Goal: Task Accomplishment & Management: Complete application form

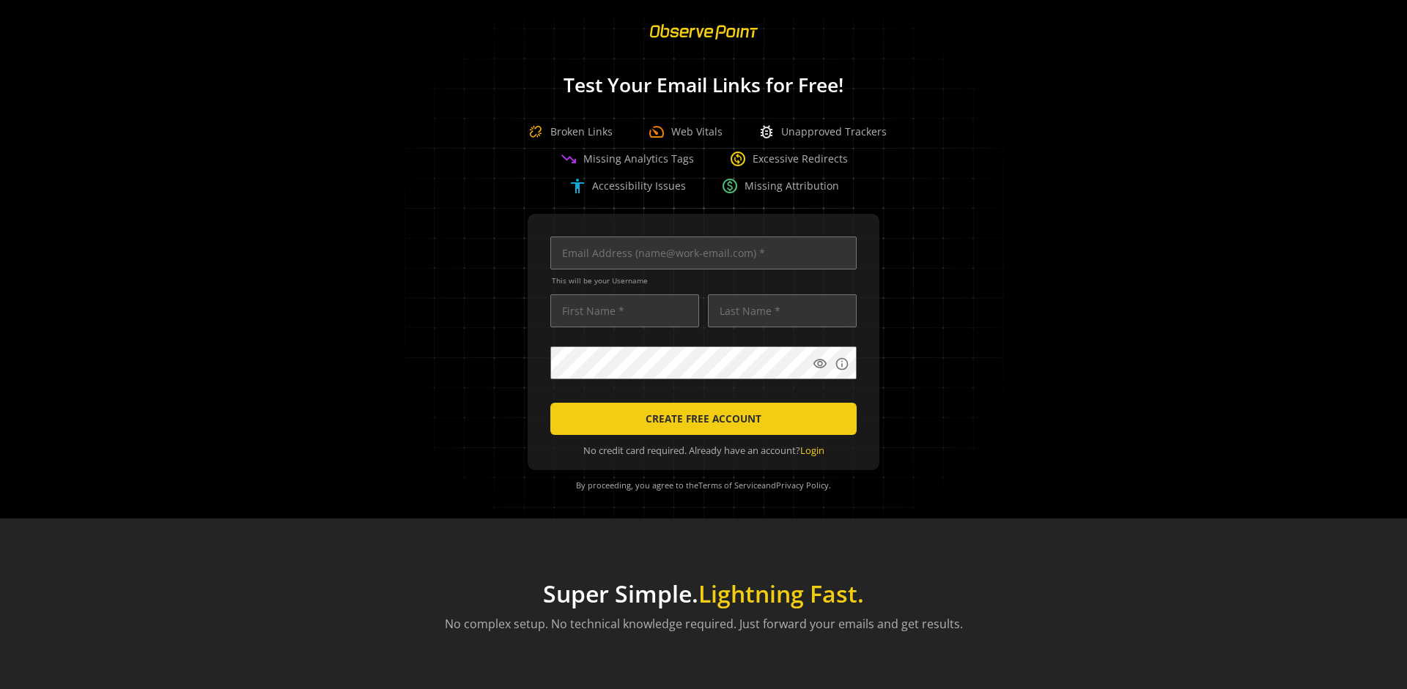
scroll to position [0, 4740]
click at [700, 253] on input "text" at bounding box center [703, 253] width 306 height 33
type input "qatest+01961150-c66e-70cb-b5f0-c15d2ee3146a-76479@observepoint.com"
click at [620, 311] on input "text" at bounding box center [624, 310] width 149 height 33
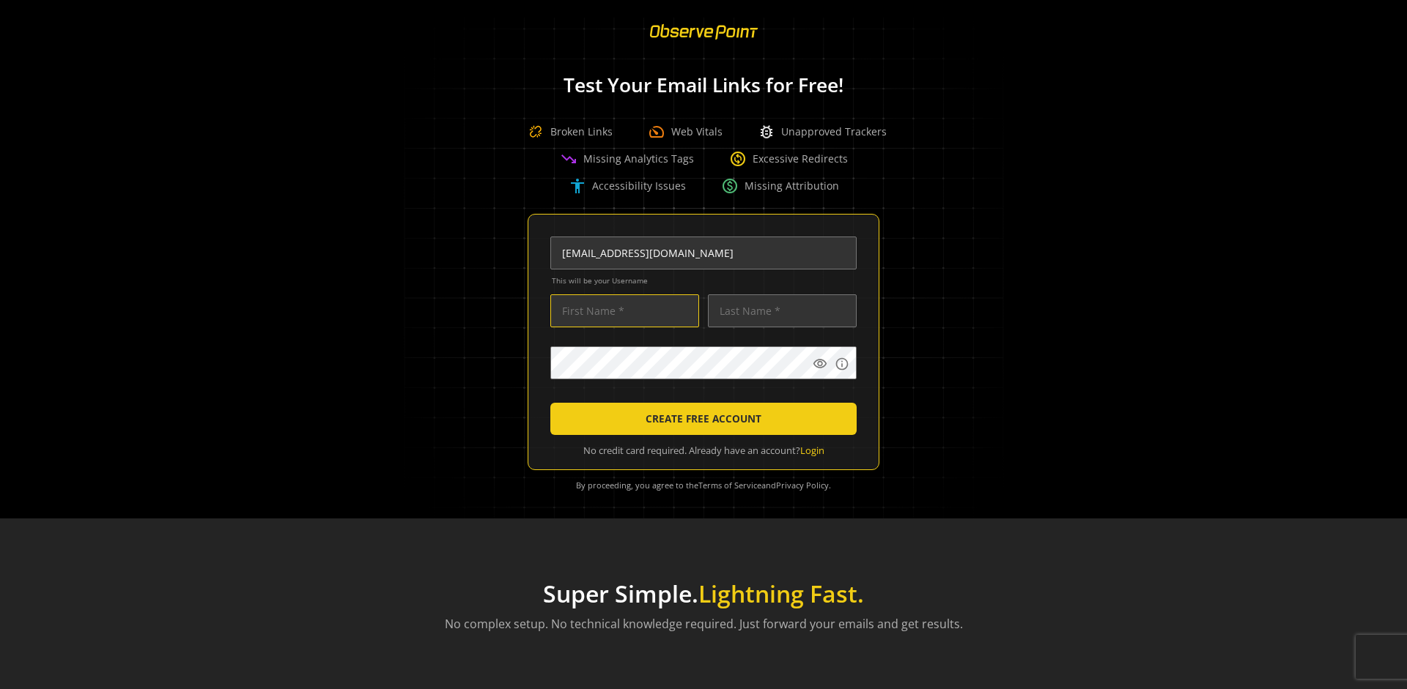
scroll to position [0, 0]
type input "Test"
click at [778, 311] on input "text" at bounding box center [782, 310] width 149 height 33
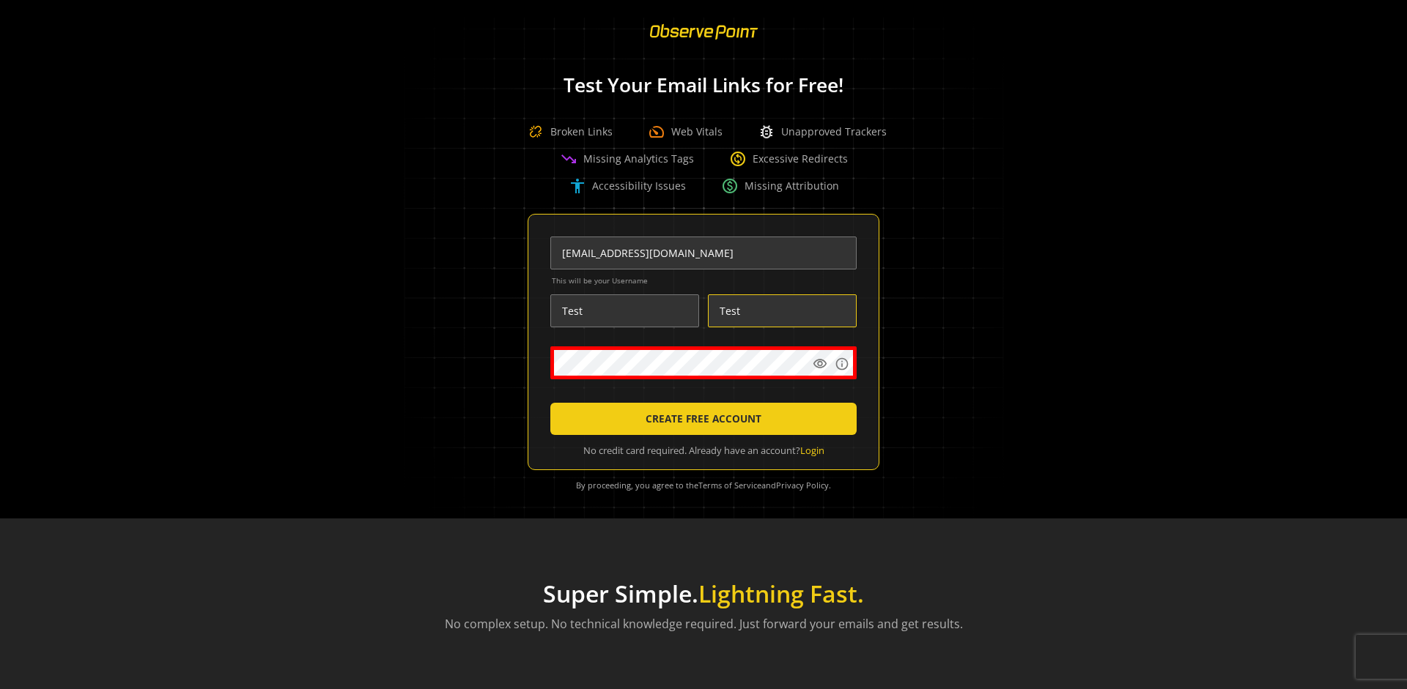
type input "Test"
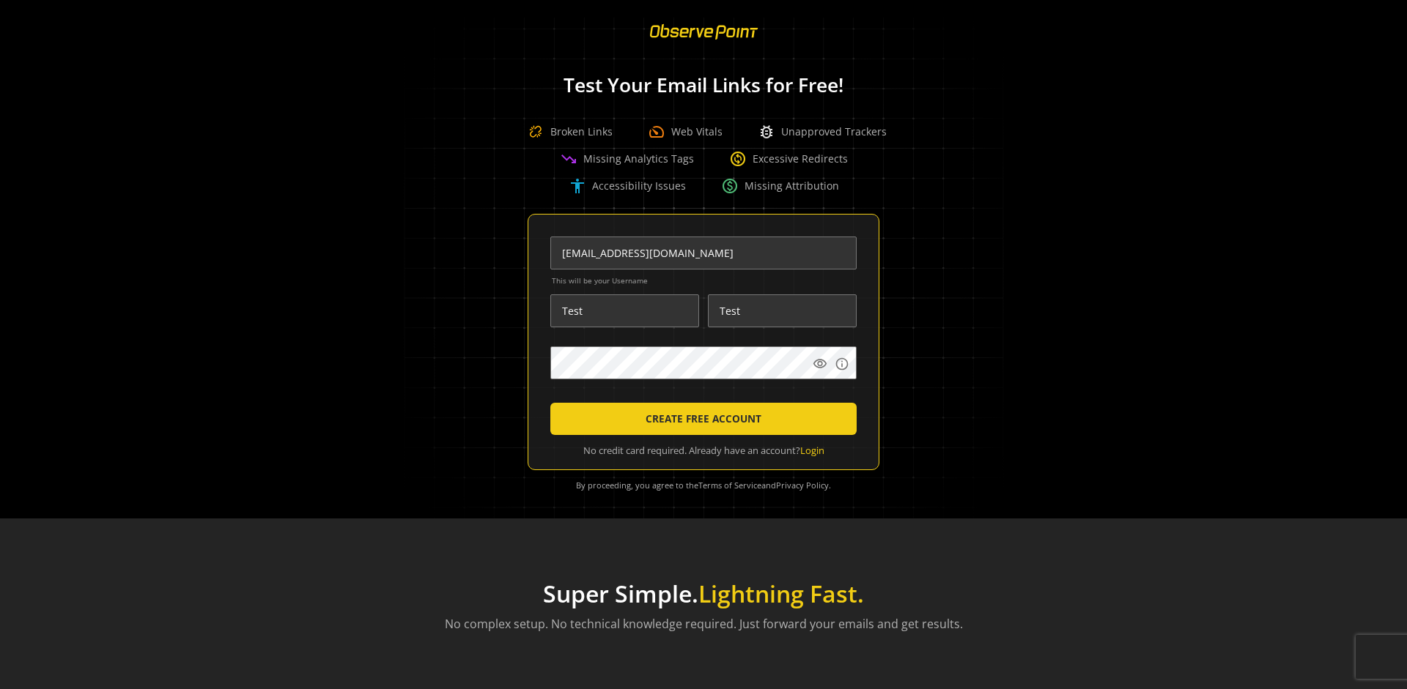
click at [905, 396] on body "Loading... Test Your Email Links for Free! Broken Links speed Web Vitals bug_re…" at bounding box center [703, 344] width 1407 height 689
click at [700, 419] on span "CREATE FREE ACCOUNT" at bounding box center [703, 419] width 116 height 26
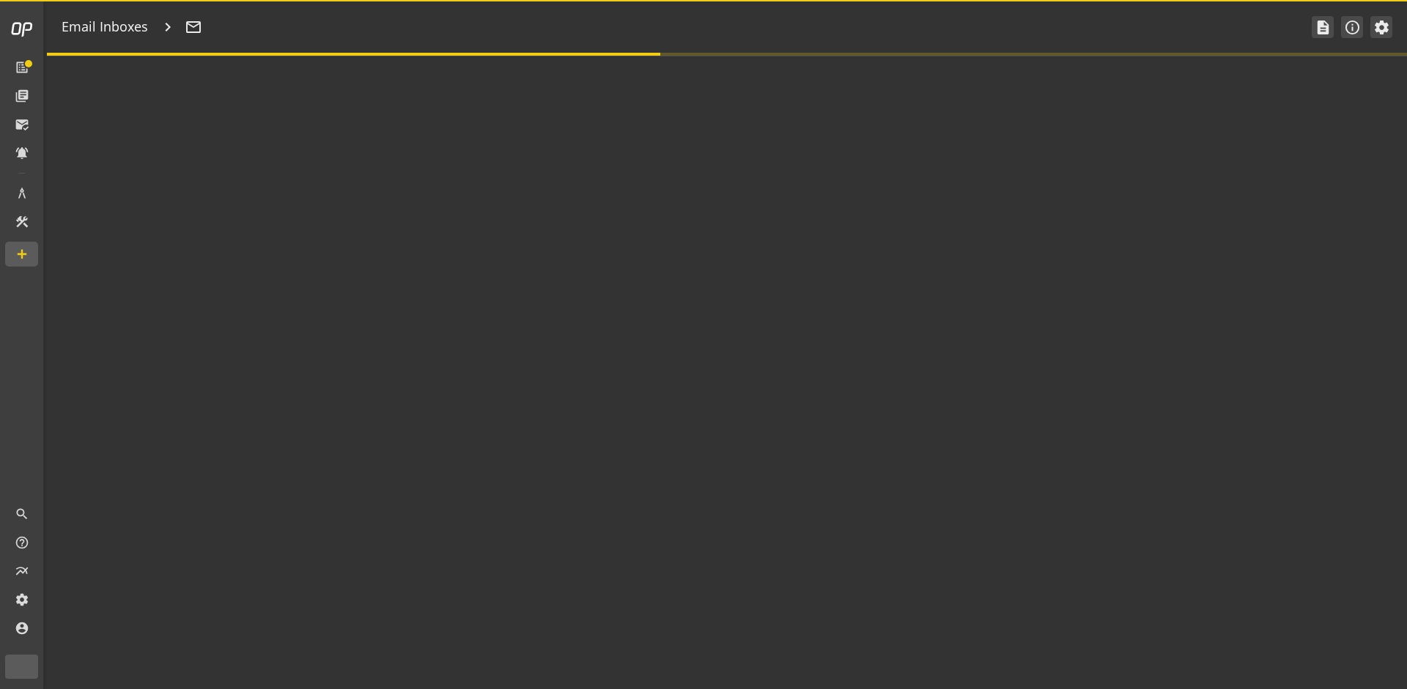
type textarea "Welcome to ObservePoint! This is your default email inbox for testing."
